Goal: Information Seeking & Learning: Learn about a topic

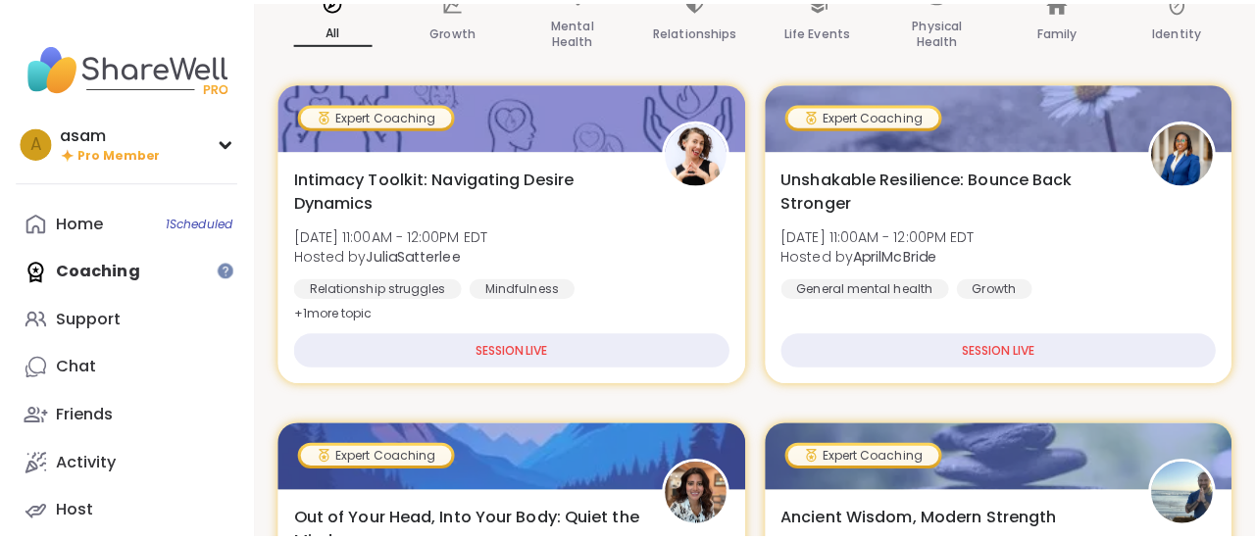
scroll to position [234, 0]
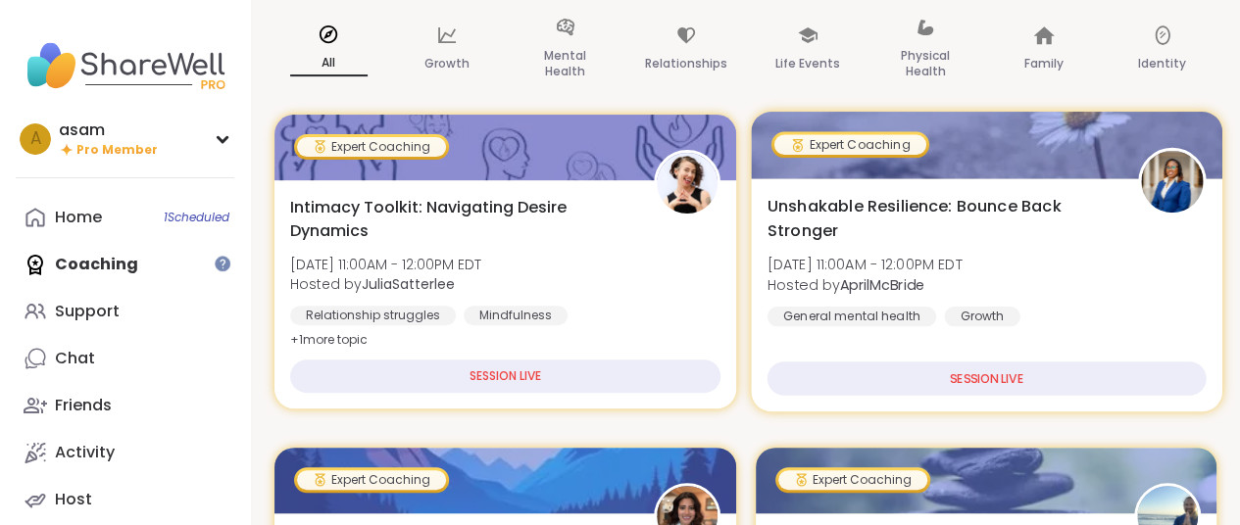
click at [917, 197] on span "Unshakable Resilience: Bounce Back Stronger" at bounding box center [941, 218] width 348 height 48
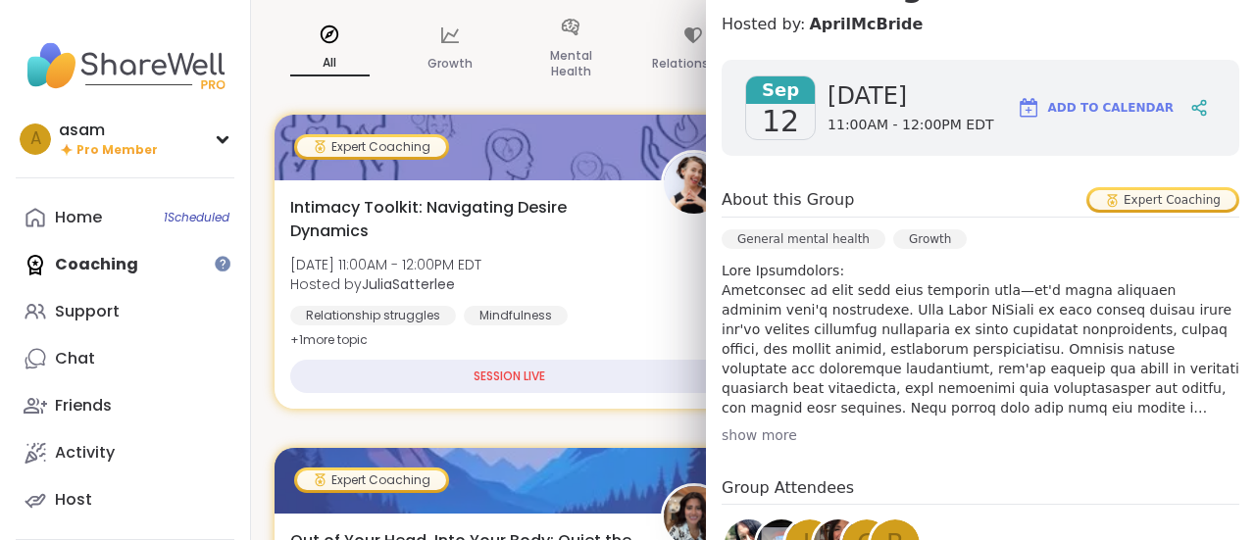
scroll to position [264, 0]
click at [755, 432] on div "show more" at bounding box center [981, 434] width 518 height 20
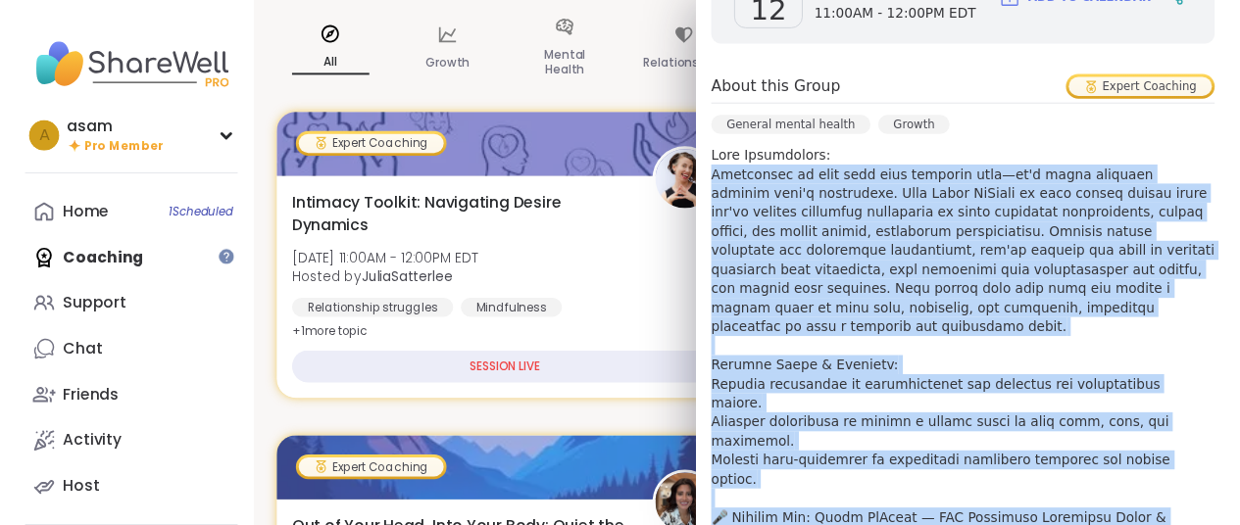
scroll to position [394, 0]
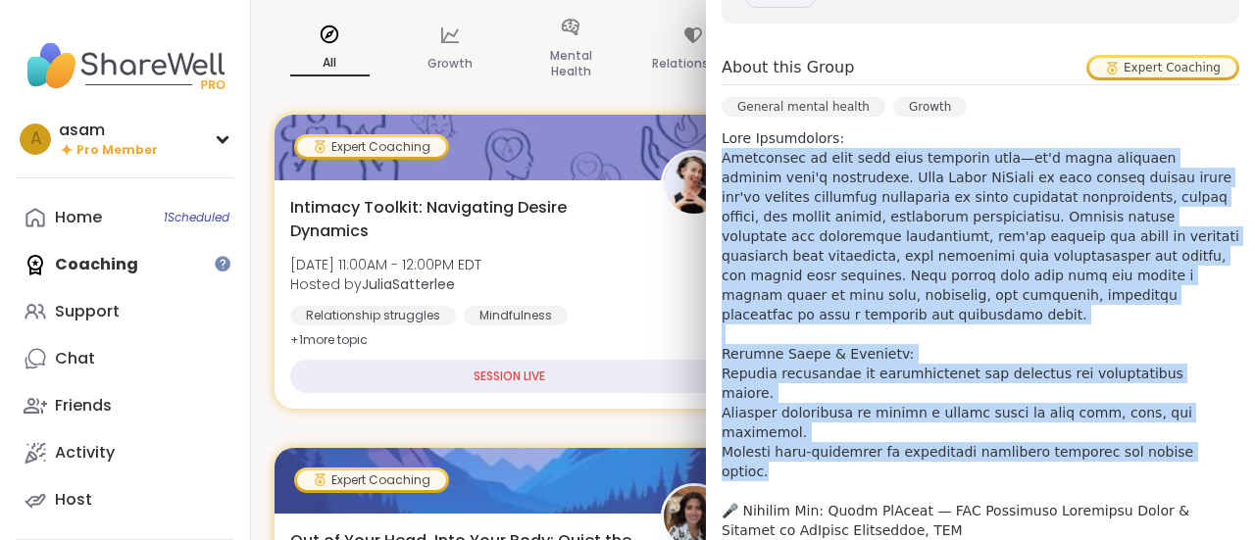
drag, startPoint x: 709, startPoint y: 290, endPoint x: 1196, endPoint y: 414, distance: 502.7
click at [1196, 414] on p at bounding box center [981, 441] width 518 height 627
copy p "Resilience is more than just bouncing back—it's about thriving despite life's c…"
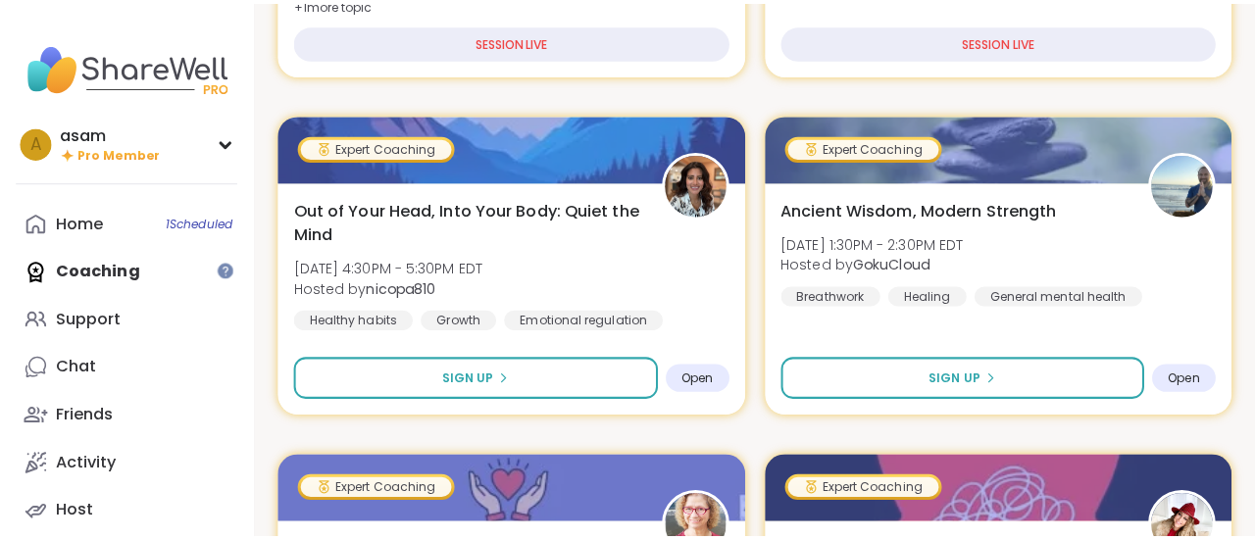
scroll to position [554, 0]
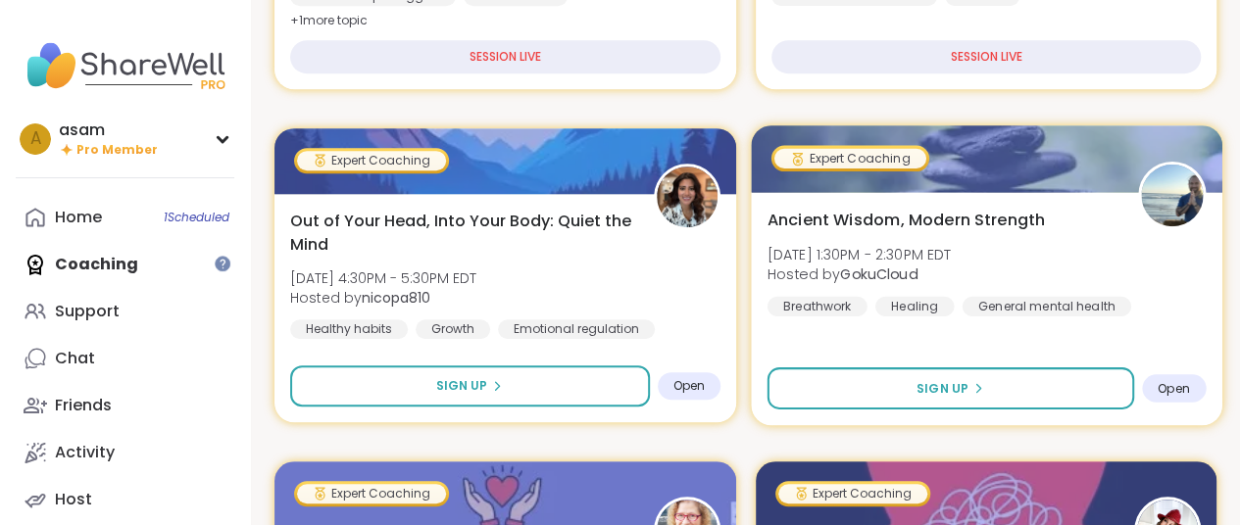
click at [969, 217] on span "Ancient Wisdom, Modern Strength" at bounding box center [906, 220] width 278 height 24
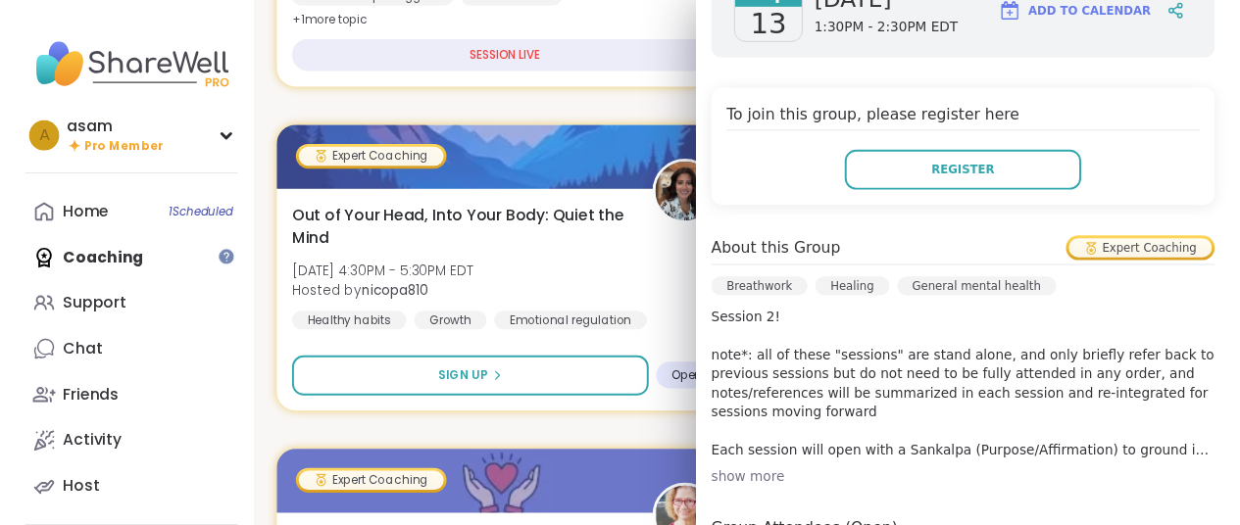
scroll to position [361, 0]
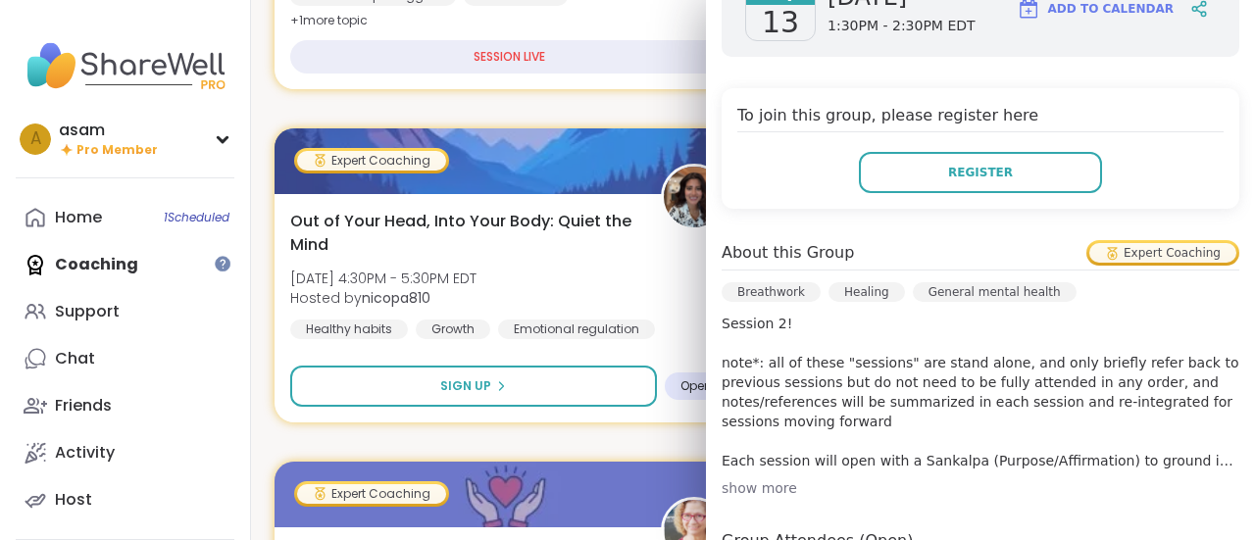
click at [753, 478] on div "show more" at bounding box center [981, 488] width 518 height 20
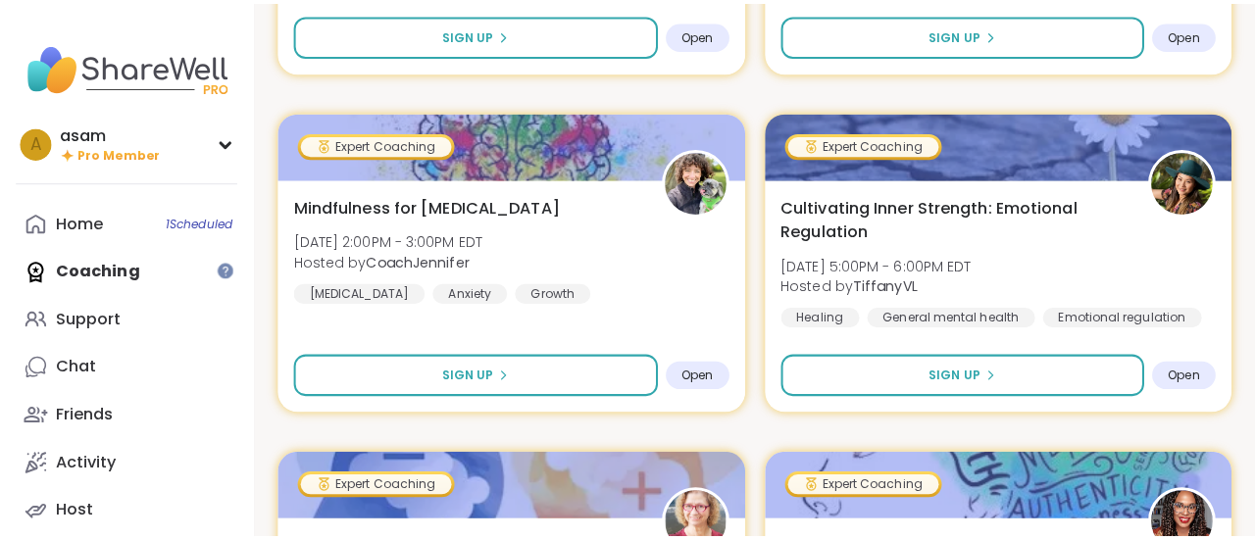
scroll to position [1257, 0]
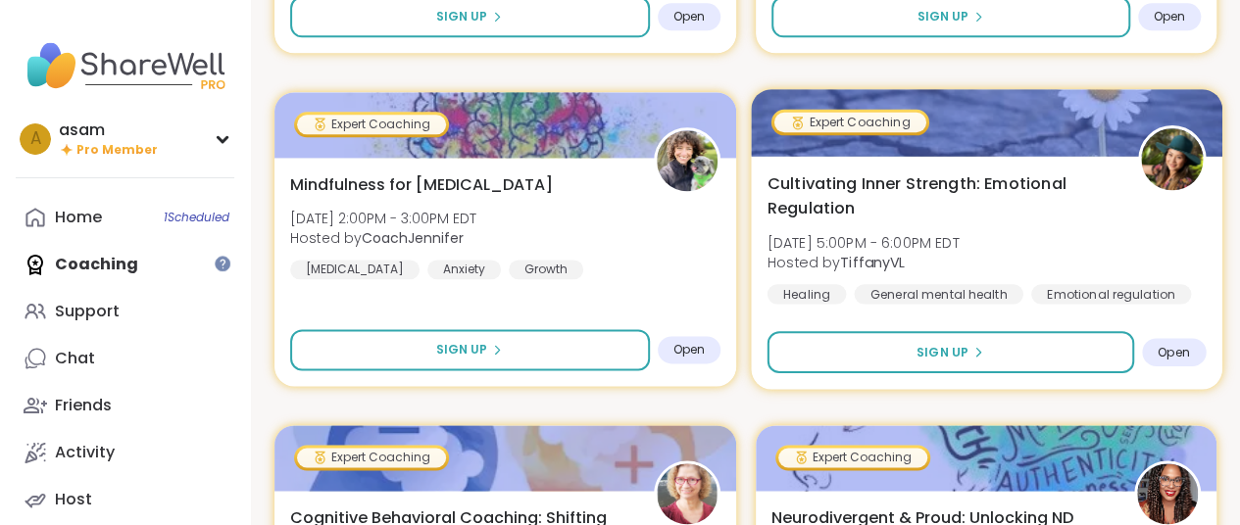
click at [860, 189] on span "Cultivating Inner Strength: Emotional Regulation" at bounding box center [941, 196] width 348 height 48
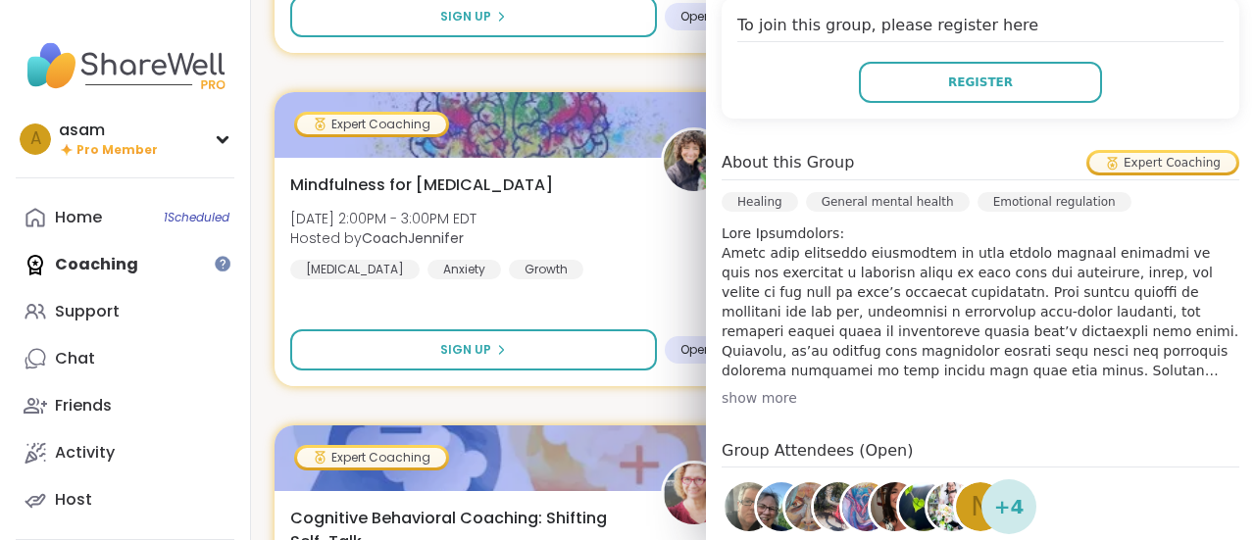
scroll to position [458, 0]
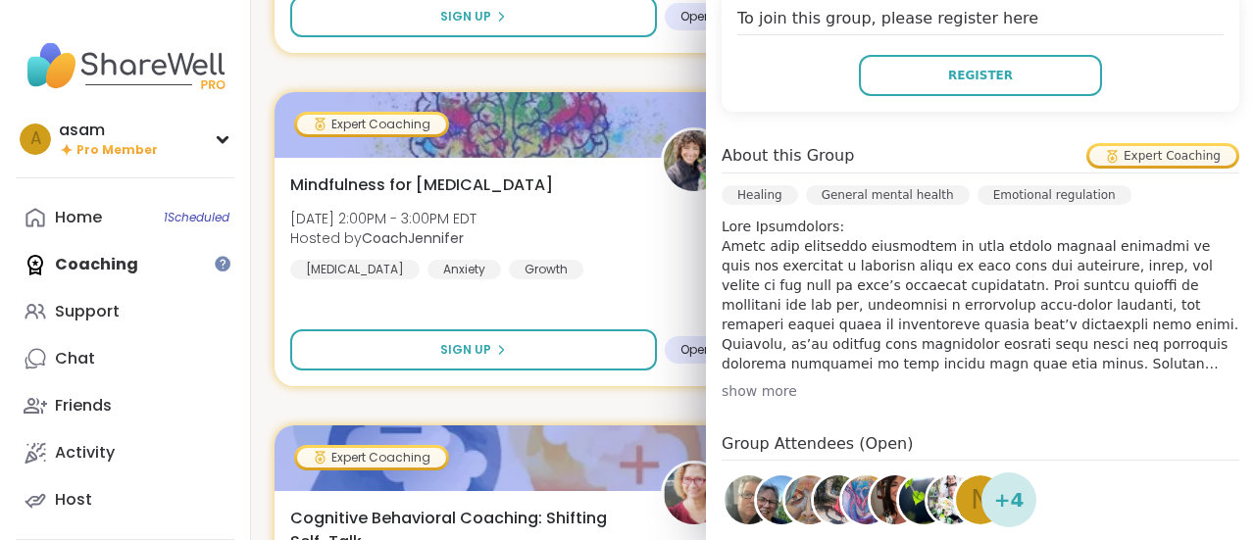
click at [755, 389] on div "show more" at bounding box center [981, 391] width 518 height 20
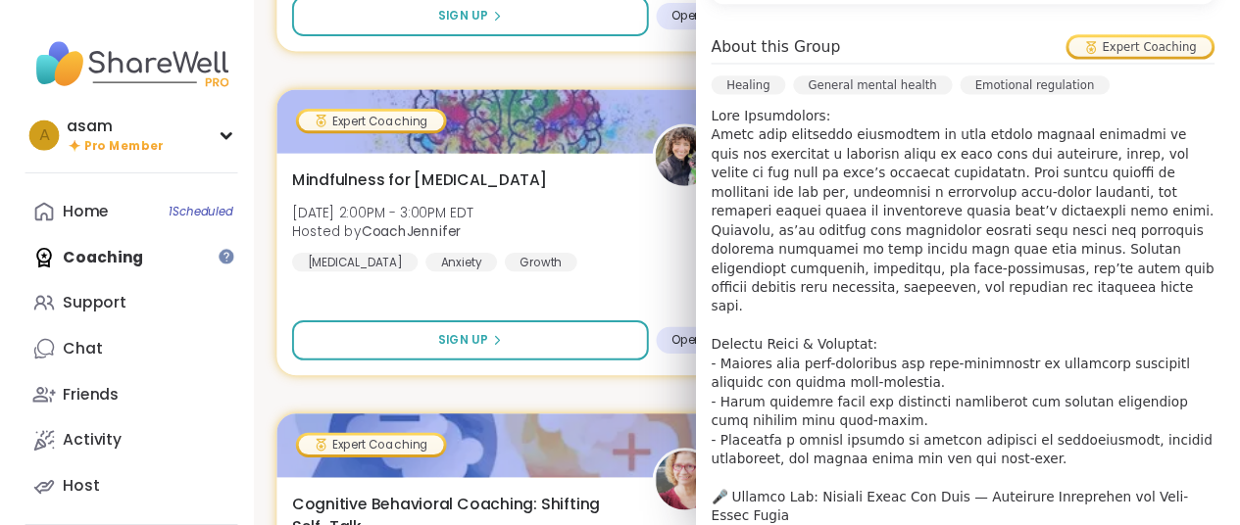
scroll to position [571, 0]
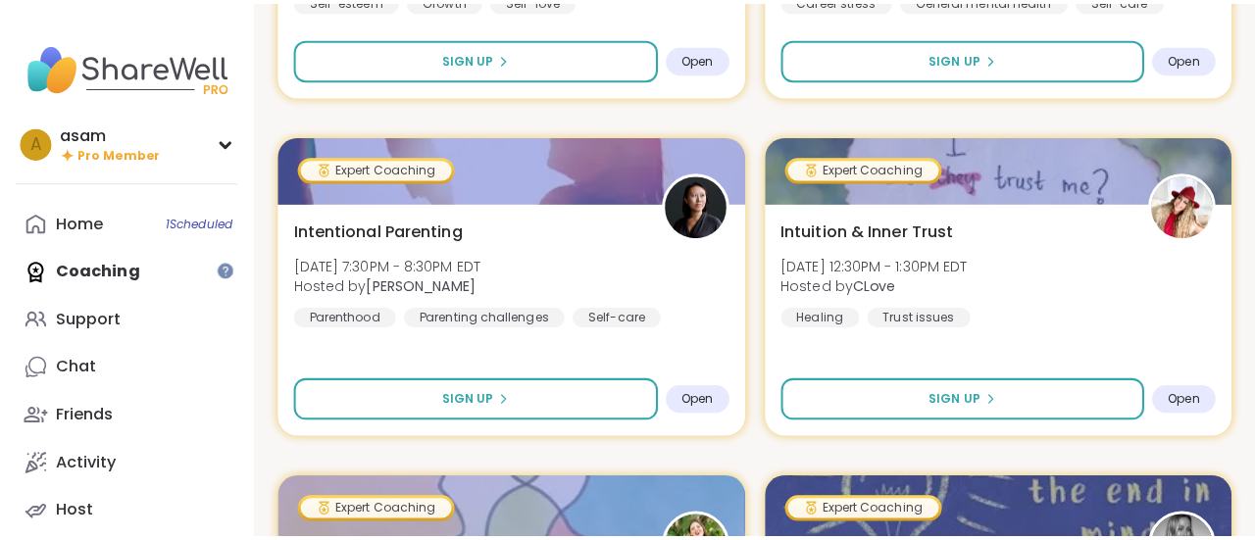
scroll to position [1909, 0]
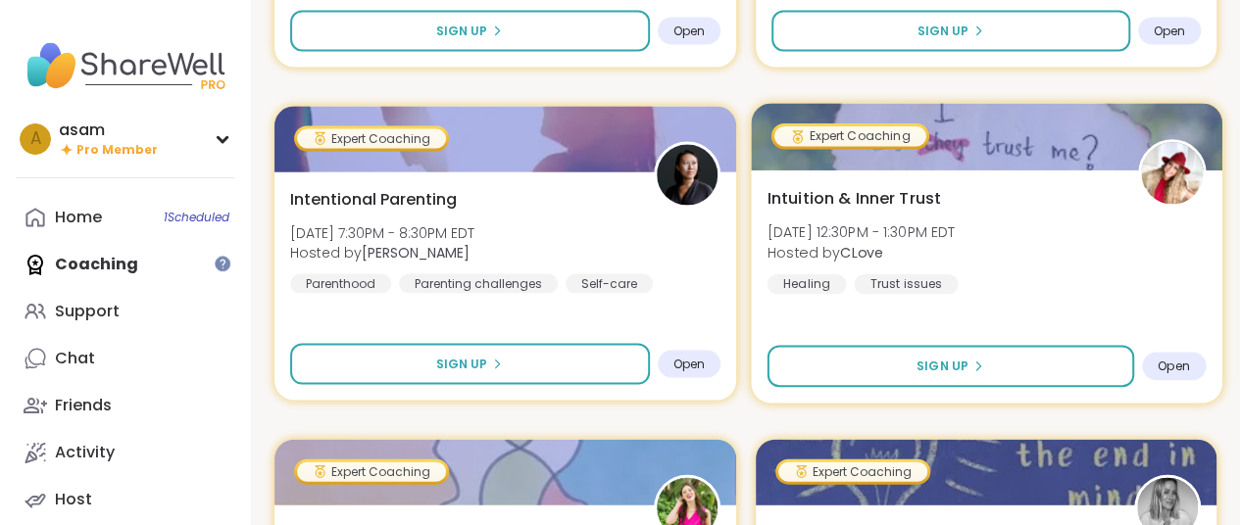
click at [874, 190] on span "Intuition & Inner Trust" at bounding box center [854, 198] width 174 height 24
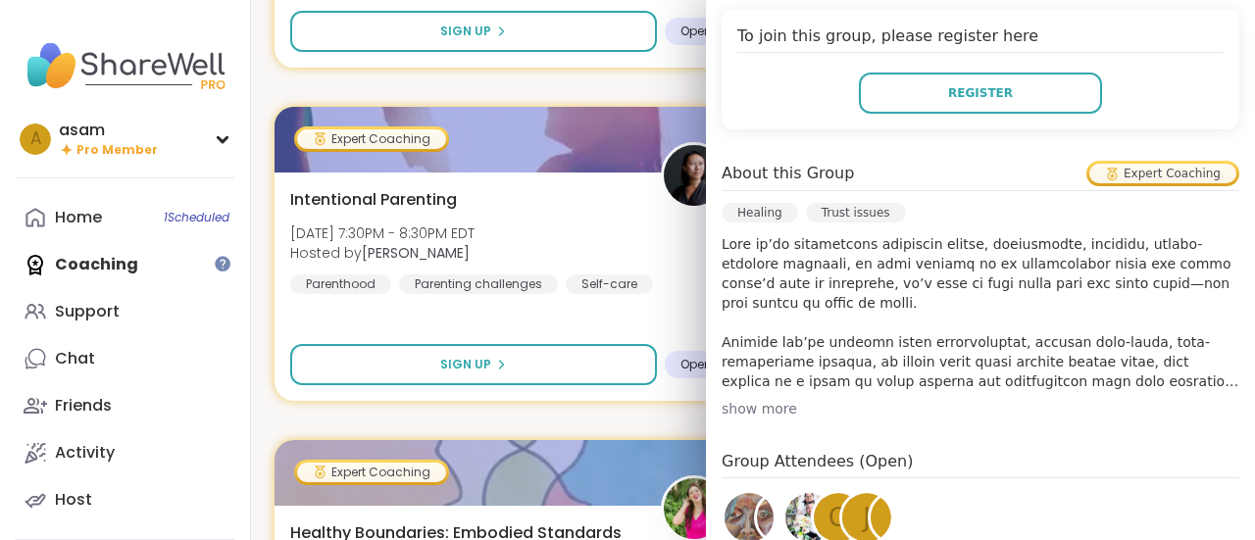
scroll to position [429, 0]
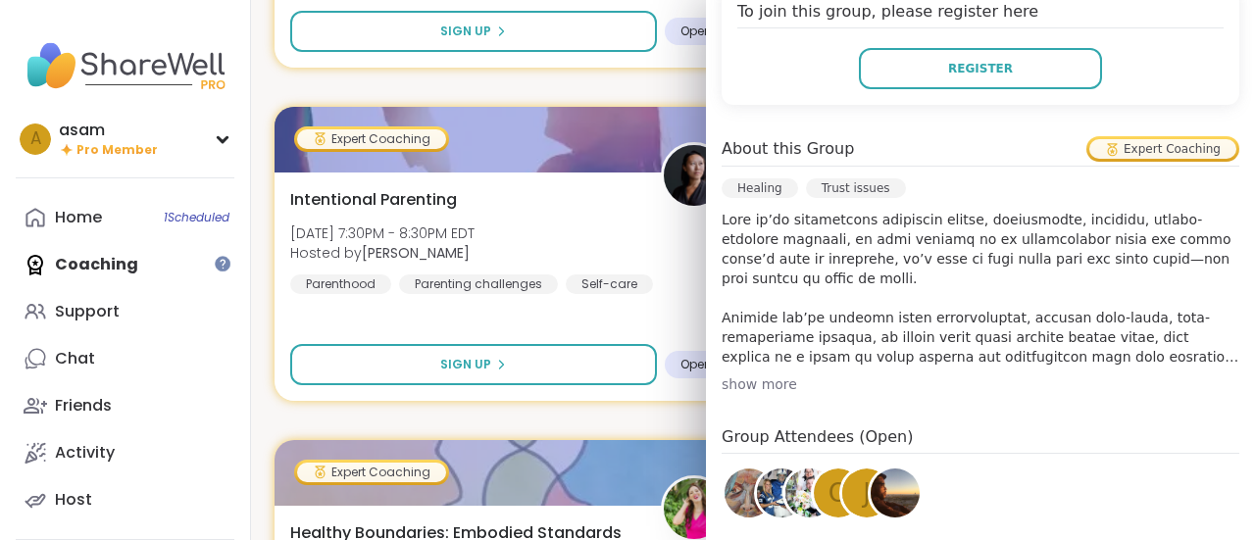
click at [740, 381] on div "show more" at bounding box center [981, 385] width 518 height 20
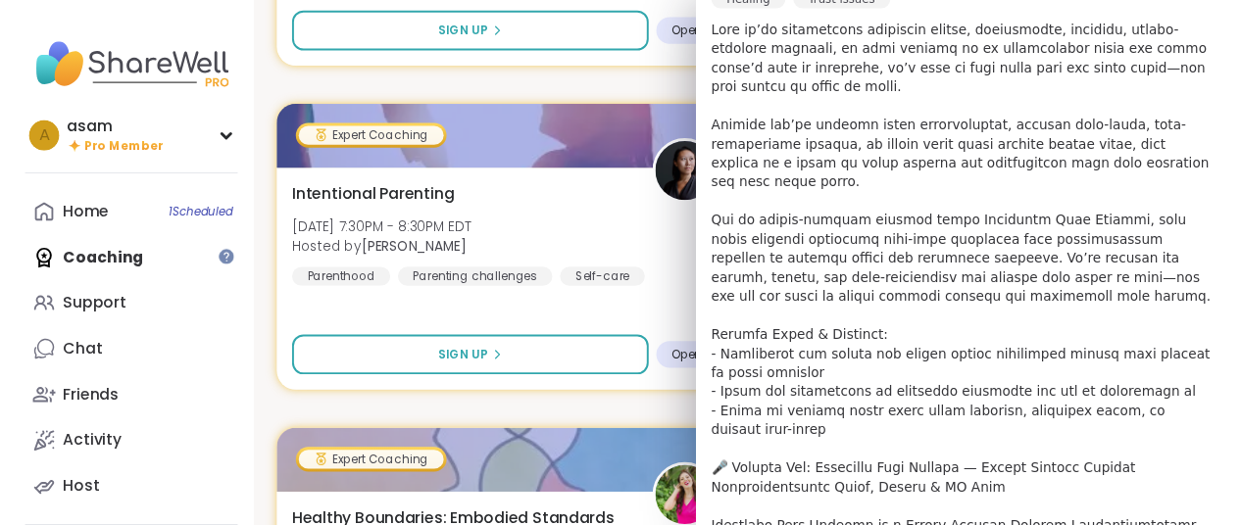
scroll to position [655, 0]
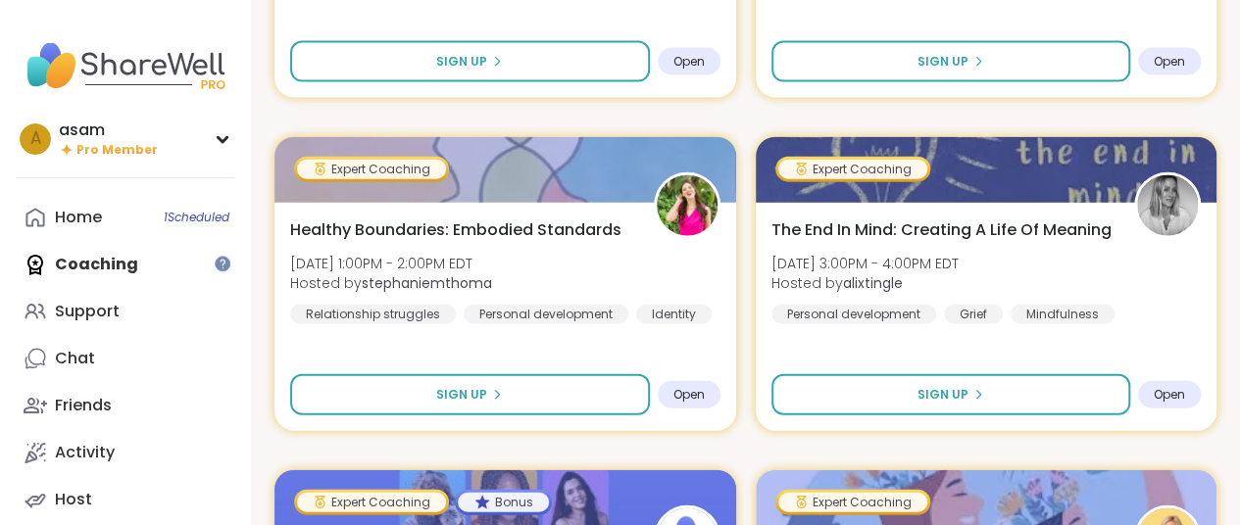
scroll to position [0, 0]
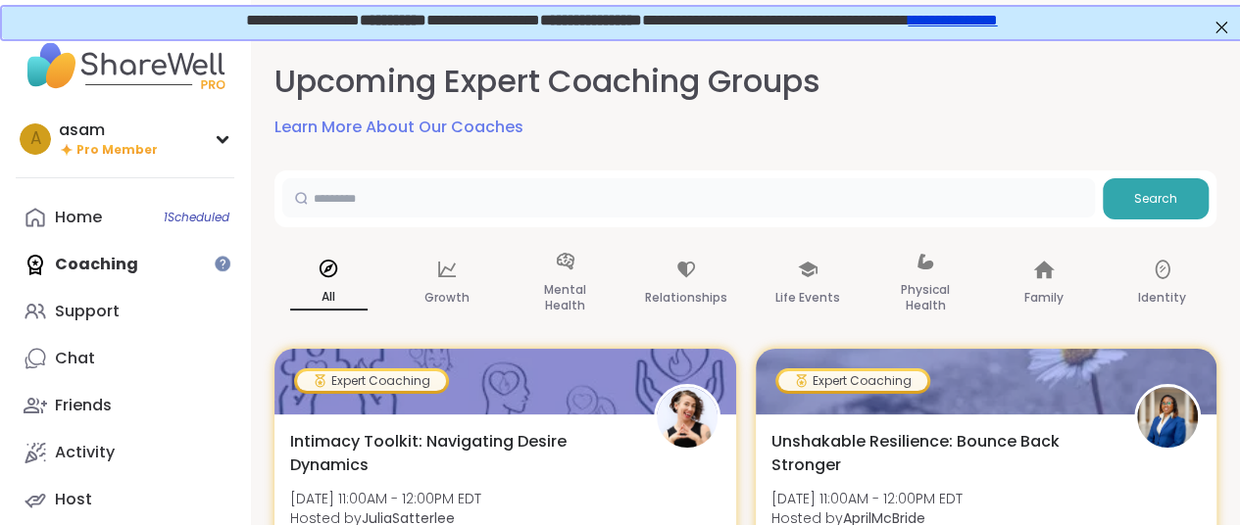
click at [450, 192] on input "text" at bounding box center [688, 197] width 813 height 39
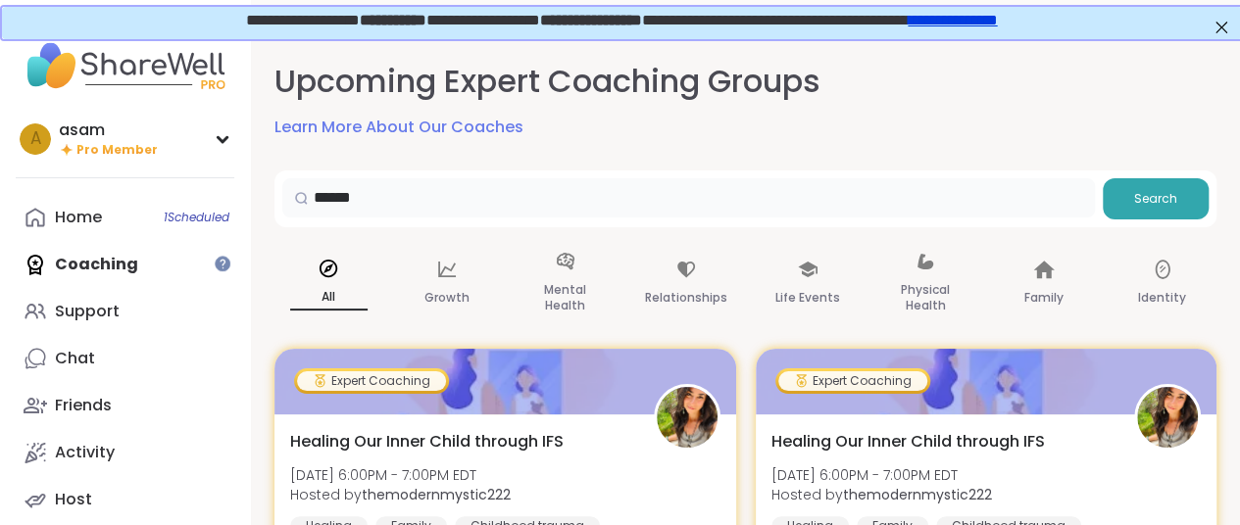
type input "******"
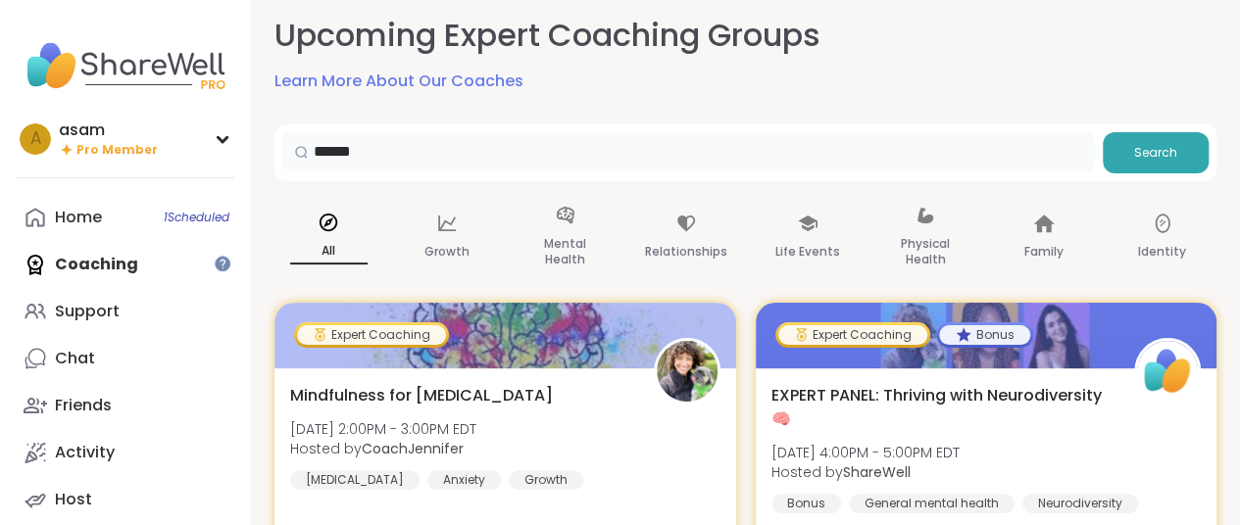
scroll to position [51, 0]
